Goal: Task Accomplishment & Management: Use online tool/utility

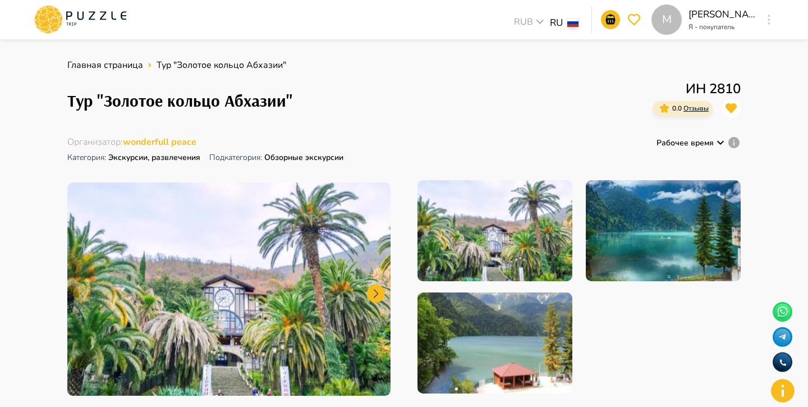
scroll to position [159, 0]
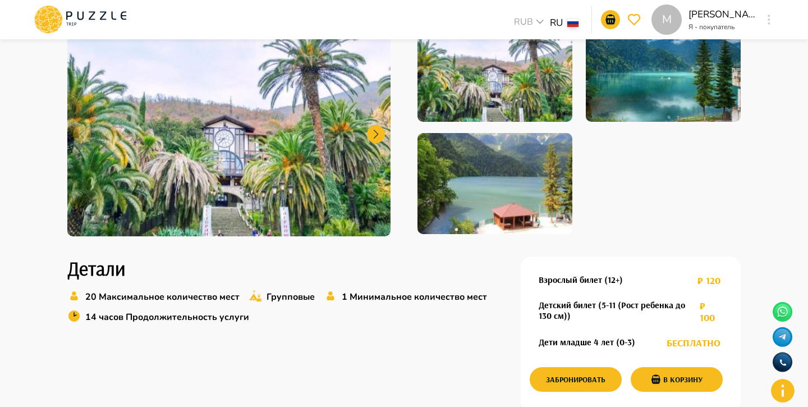
click at [108, 5] on icon at bounding box center [80, 19] width 95 height 29
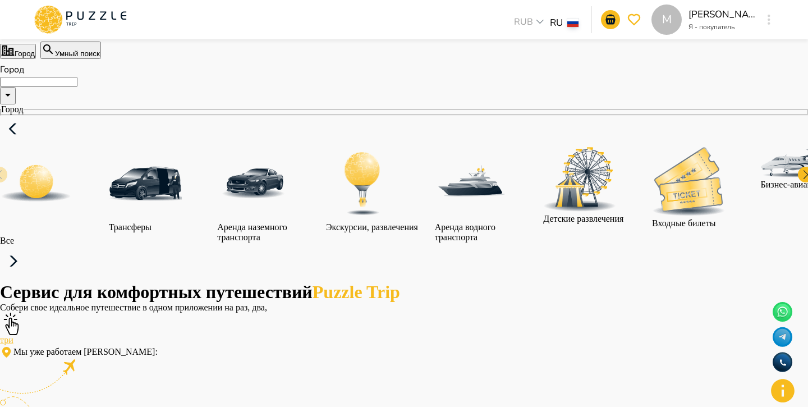
click at [77, 87] on input "Город" at bounding box center [38, 82] width 77 height 10
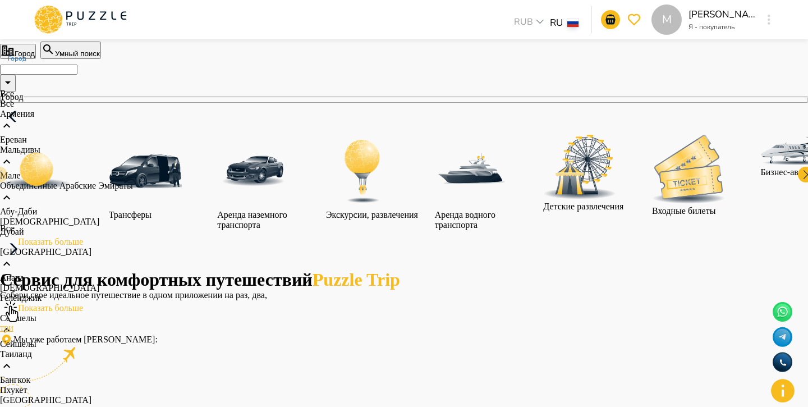
click at [195, 109] on li "Все" at bounding box center [323, 104] width 646 height 10
type input "***"
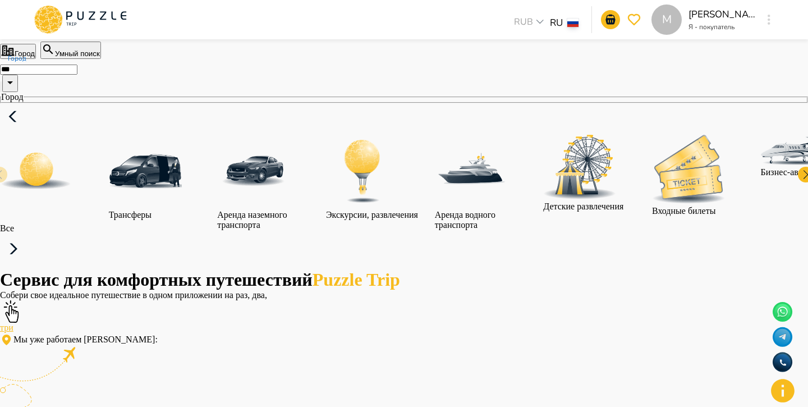
click at [399, 208] on img "category-activity" at bounding box center [362, 171] width 73 height 73
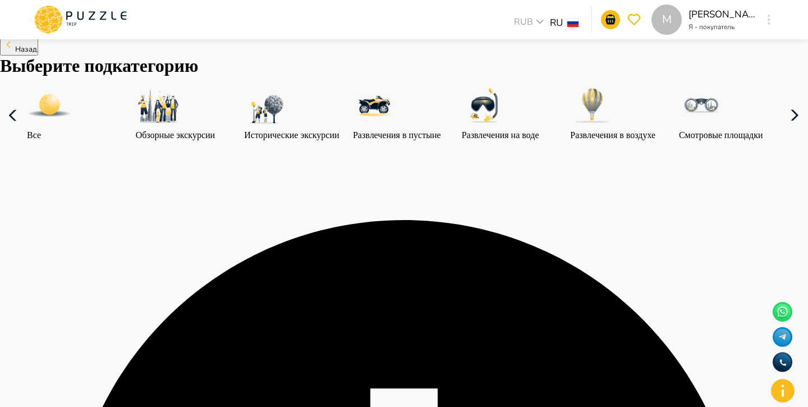
scroll to position [44, 0]
